Goal: Task Accomplishment & Management: Complete application form

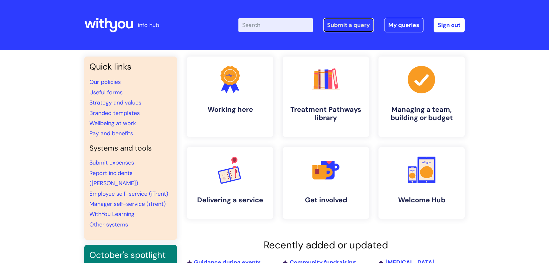
click at [341, 25] on link "Submit a query" at bounding box center [348, 25] width 51 height 15
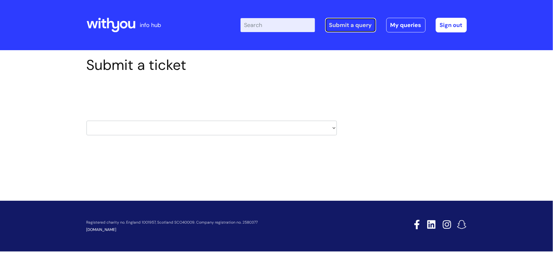
click at [352, 26] on link "Submit a query" at bounding box center [350, 25] width 51 height 15
click at [280, 130] on select "HR / People IT and Support Clinical Drug Alerts Finance Accounts Data Support T…" at bounding box center [212, 127] width 250 height 15
select select "it_and_support"
click at [87, 120] on select "HR / People IT and Support Clinical Drug Alerts Finance Accounts Data Support T…" at bounding box center [212, 127] width 250 height 15
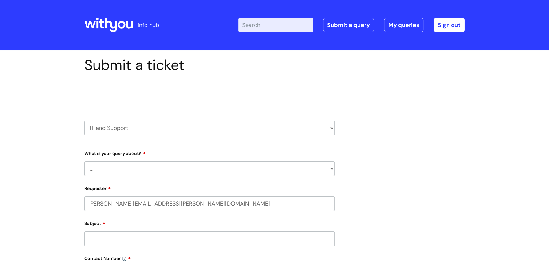
click at [146, 171] on select "... Mobile Phone Reset & MFA Accounts, Starters and Leavers IT Hardware issue I…" at bounding box center [209, 168] width 250 height 15
select select "Accounts, Starters and Leavers"
click at [84, 161] on select "... Mobile Phone Reset & MFA Accounts, Starters and Leavers IT Hardware issue I…" at bounding box center [209, 168] width 250 height 15
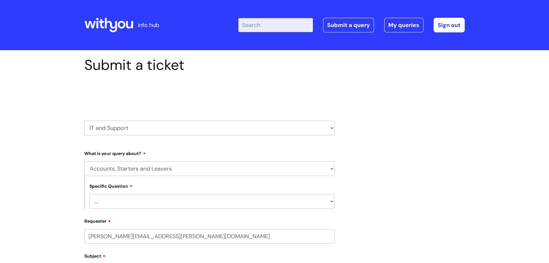
click at [146, 201] on select "... I have a new starter I have a leaver I need to make a change to an account …" at bounding box center [211, 201] width 245 height 15
select select "I need to make a change to an account"
click at [89, 194] on select "... I have a new starter I have a leaver I need to make a change to an account …" at bounding box center [211, 201] width 245 height 15
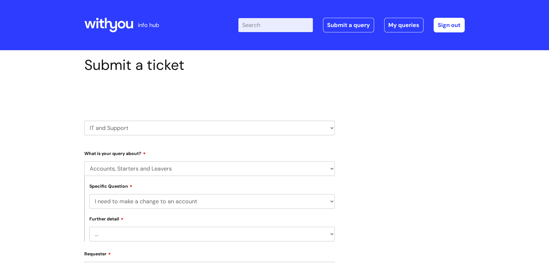
click at [121, 231] on select "... I need to amend the name, details or access of an account I need to reinsta…" at bounding box center [211, 233] width 245 height 15
select select "I need to amend the name, details or access of an account"
click at [89, 227] on select "... I need to amend the name, details or access of an account I need to reinsta…" at bounding box center [211, 233] width 245 height 15
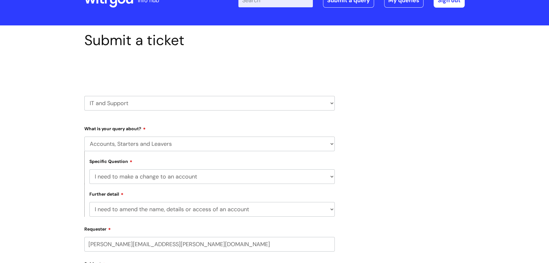
scroll to position [57, 0]
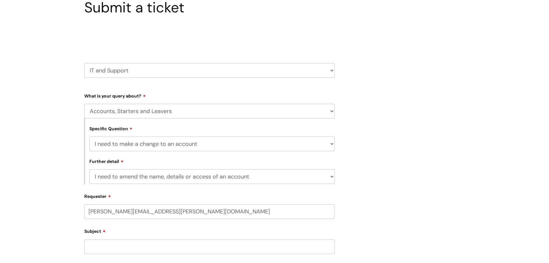
click at [117, 241] on input "Subject" at bounding box center [209, 246] width 250 height 15
click at [108, 246] on input "CentralRedesign account" at bounding box center [209, 246] width 250 height 15
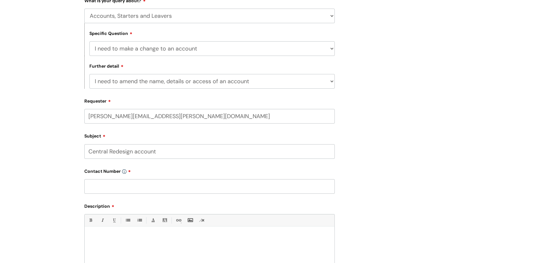
scroll to position [173, 0]
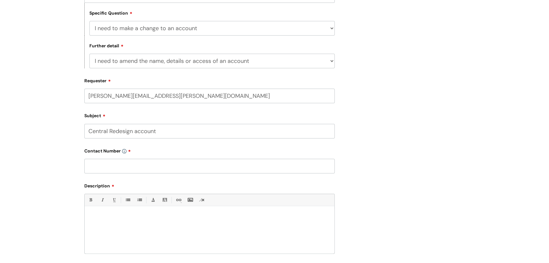
type input "Central Redesign account"
click at [99, 168] on input "text" at bounding box center [209, 166] width 250 height 15
click at [98, 221] on div at bounding box center [210, 231] width 250 height 44
click at [113, 170] on input "text" at bounding box center [209, 166] width 250 height 15
paste input "07929746363"
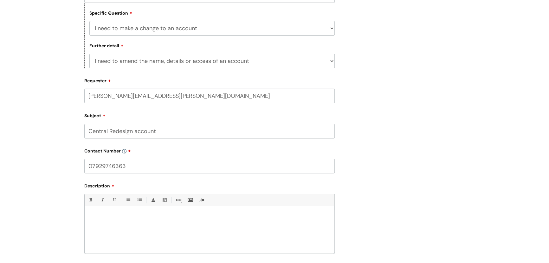
type input "07929746363"
click at [142, 216] on p at bounding box center [209, 217] width 240 height 6
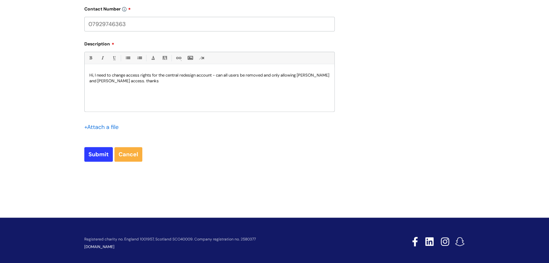
scroll to position [317, 0]
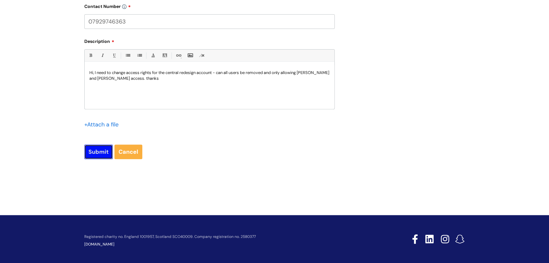
click at [97, 153] on input "Submit" at bounding box center [98, 151] width 29 height 15
type input "Please Wait..."
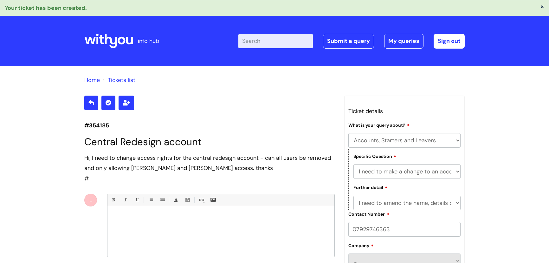
select select "Accounts, Starters and Leavers"
select select "I need to make a change to an account"
select select "I need to amend the name, details or access of an account"
